Goal: Task Accomplishment & Management: Use online tool/utility

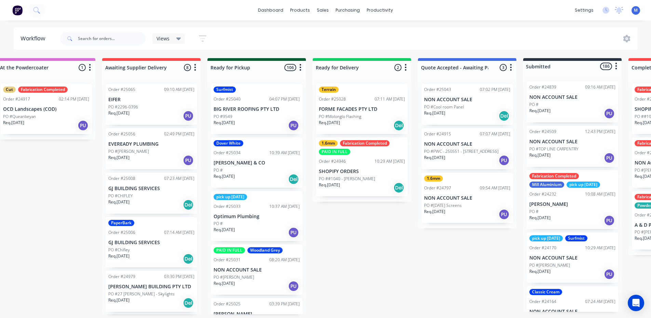
scroll to position [0, 649]
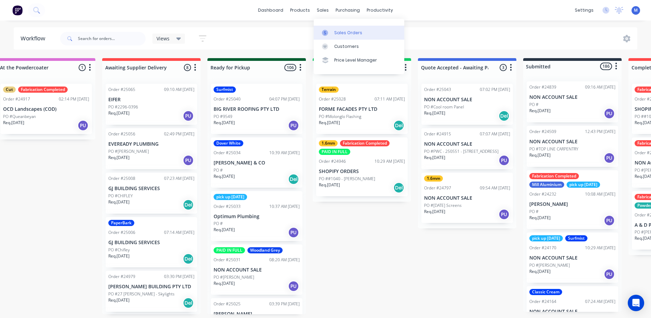
click at [347, 32] on div "Sales Orders" at bounding box center [348, 33] width 28 height 6
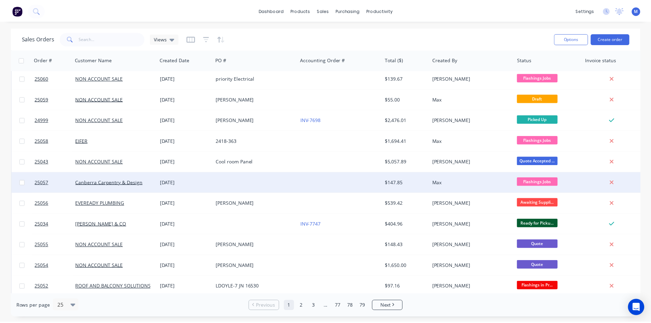
scroll to position [239, 0]
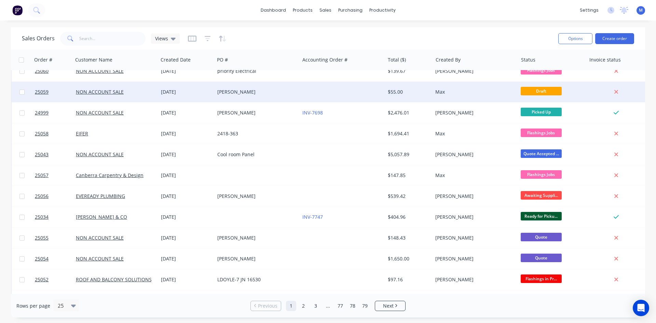
click at [276, 91] on div "[PERSON_NAME]" at bounding box center [255, 91] width 76 height 7
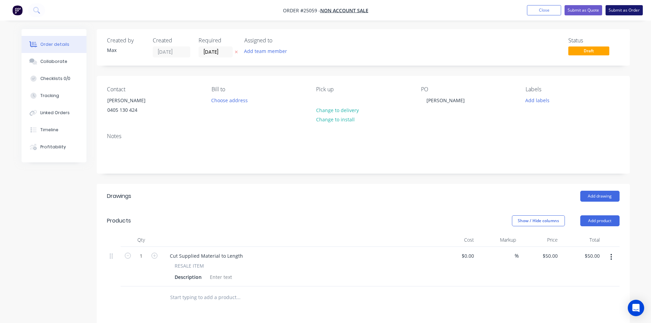
click at [631, 10] on button "Submit as Order" at bounding box center [623, 10] width 37 height 10
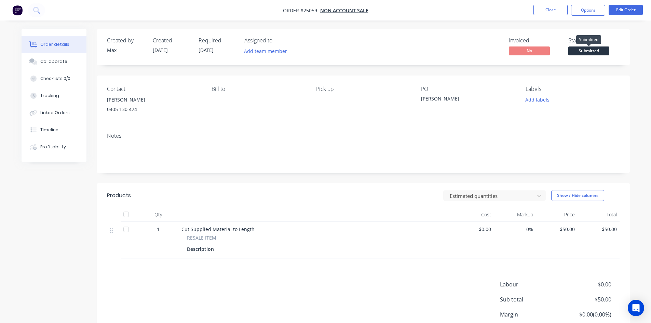
click at [589, 50] on span "Submitted" at bounding box center [588, 50] width 41 height 9
click at [582, 9] on button "Options" at bounding box center [588, 10] width 34 height 11
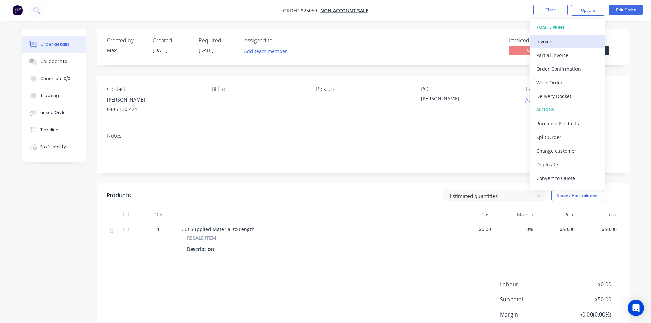
click at [572, 39] on div "Invoice" at bounding box center [567, 42] width 63 height 10
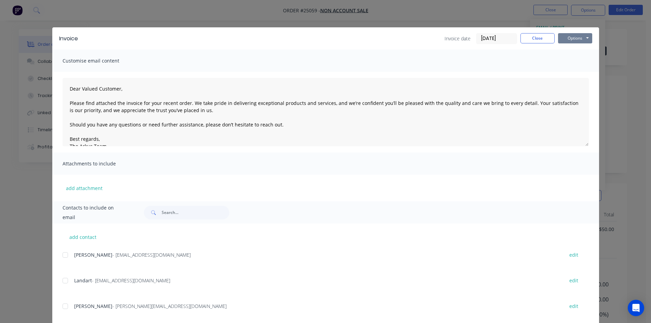
click at [574, 38] on button "Options" at bounding box center [575, 38] width 34 height 10
click at [583, 60] on button "Print" at bounding box center [580, 61] width 44 height 11
